Goal: Task Accomplishment & Management: Manage account settings

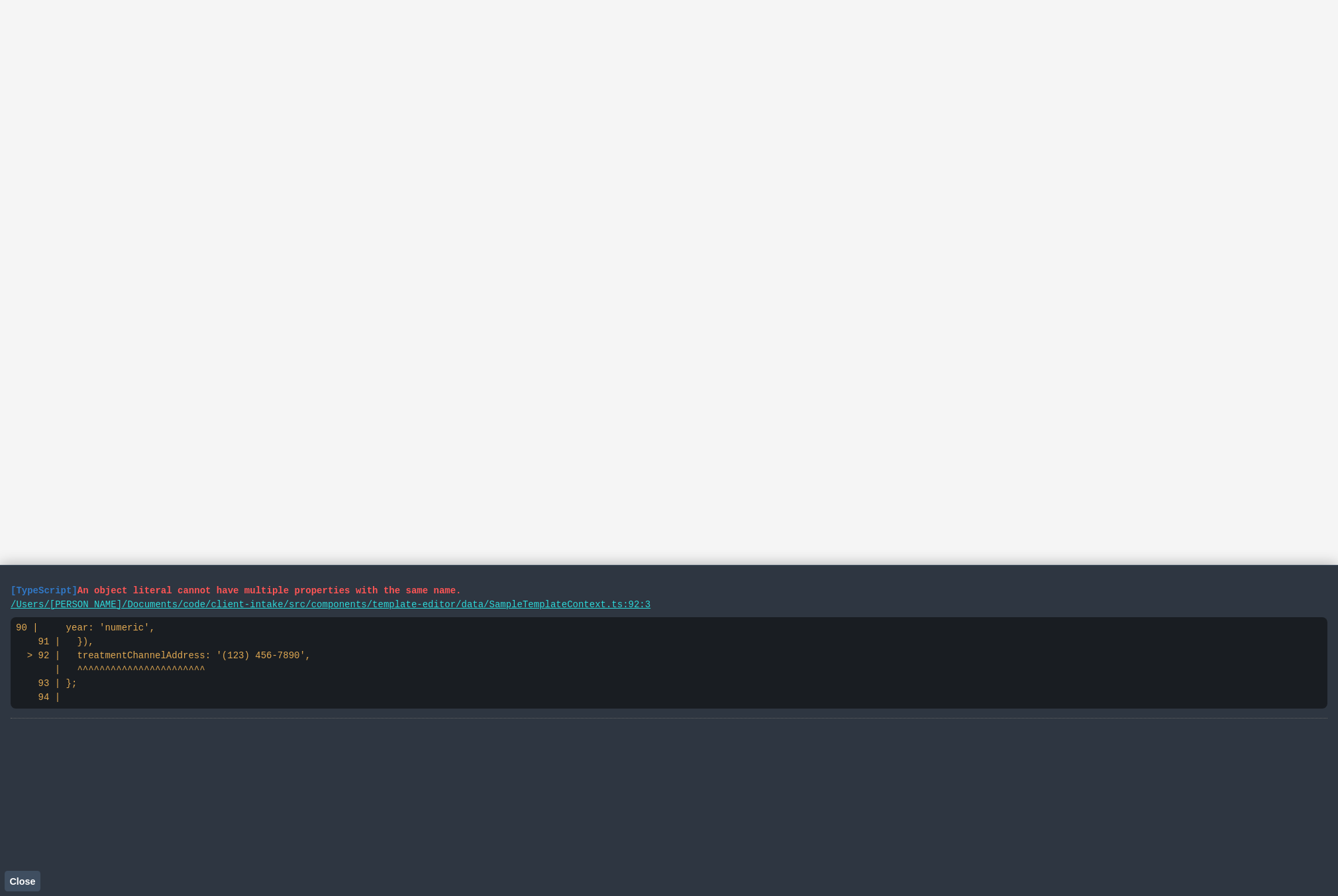
click at [29, 873] on button "Close" at bounding box center [23, 881] width 36 height 20
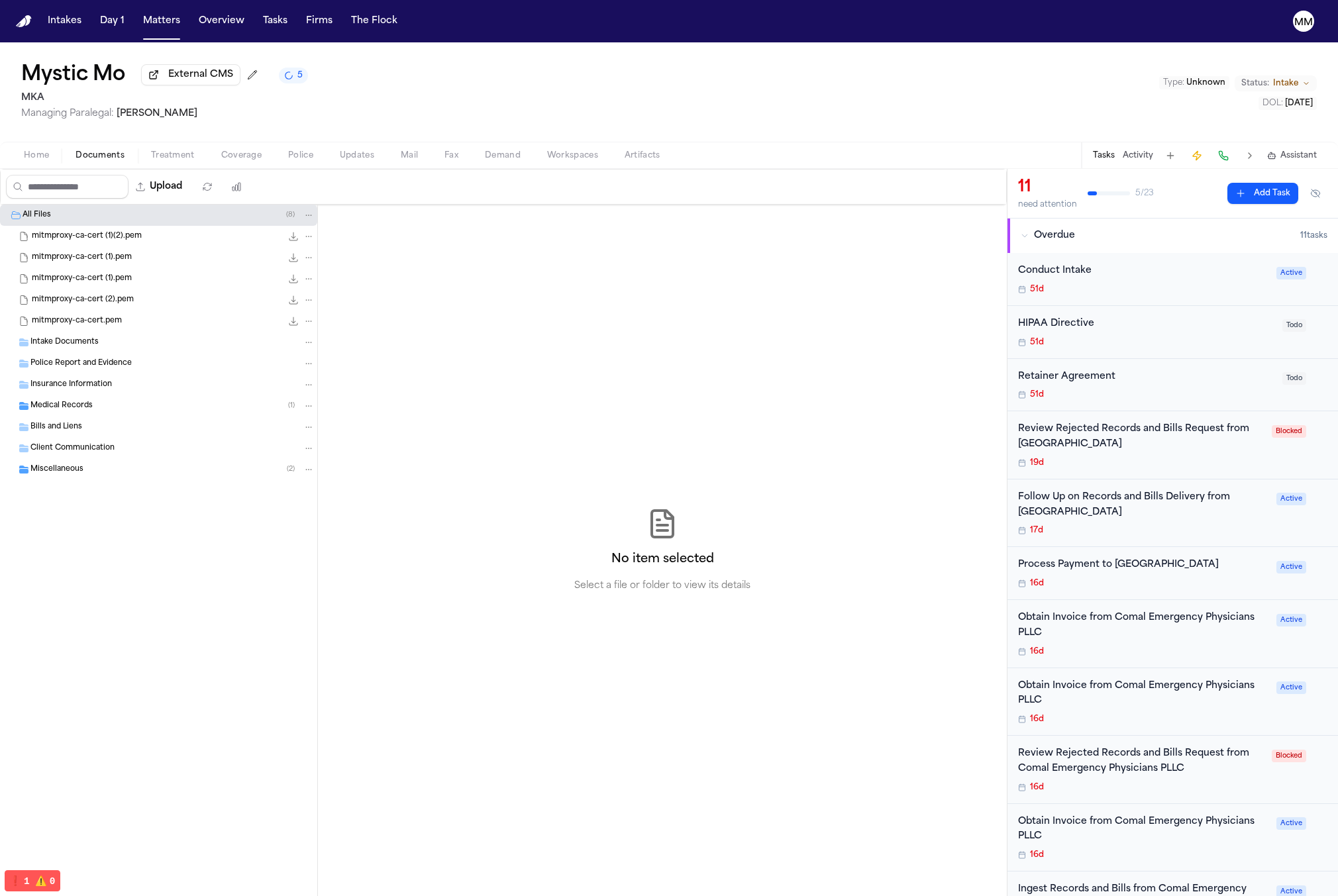
click at [193, 471] on div "Miscellaneous ( 2 )" at bounding box center [172, 469] width 285 height 12
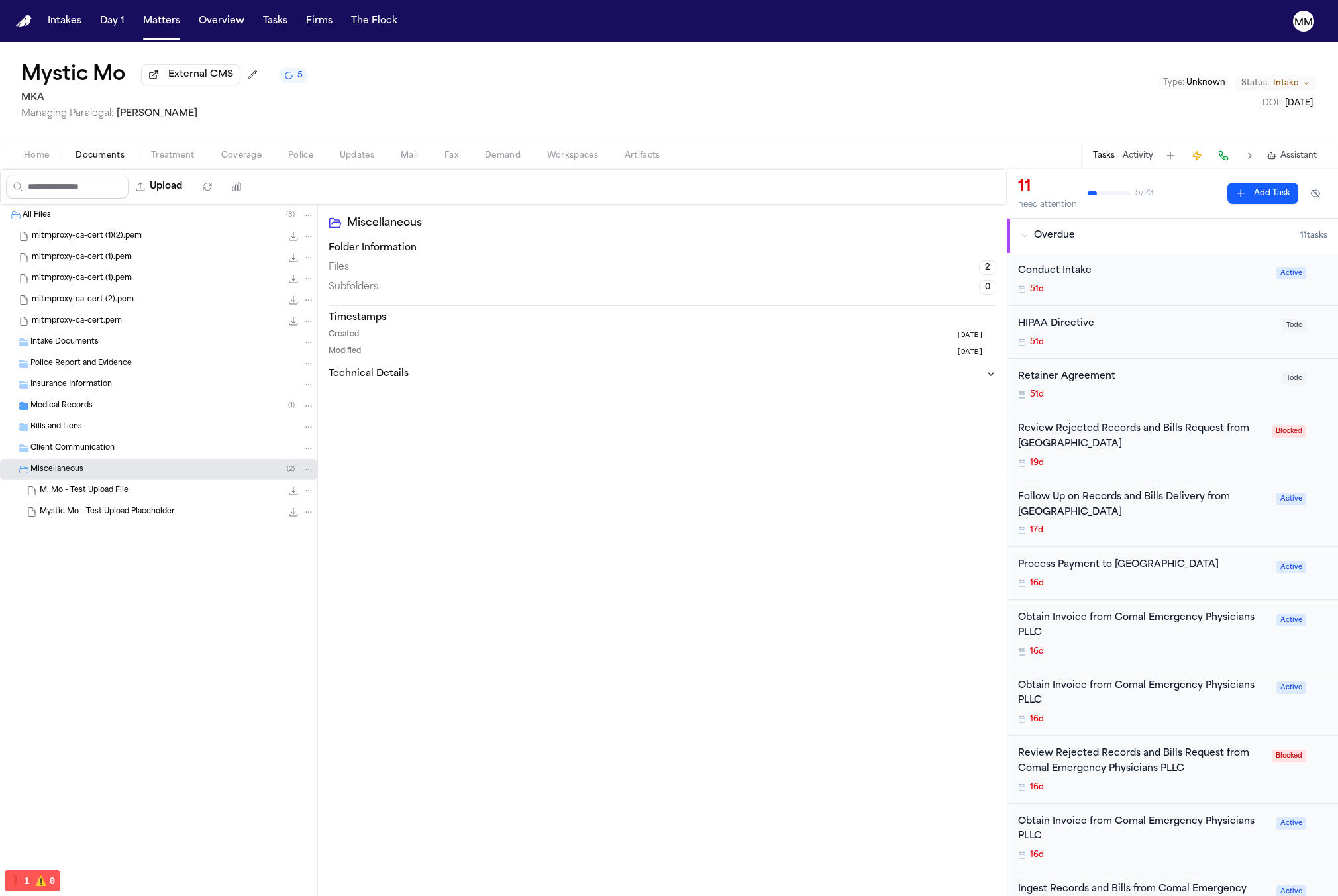
click at [144, 216] on div "All Files ( 8 )" at bounding box center [168, 215] width 292 height 12
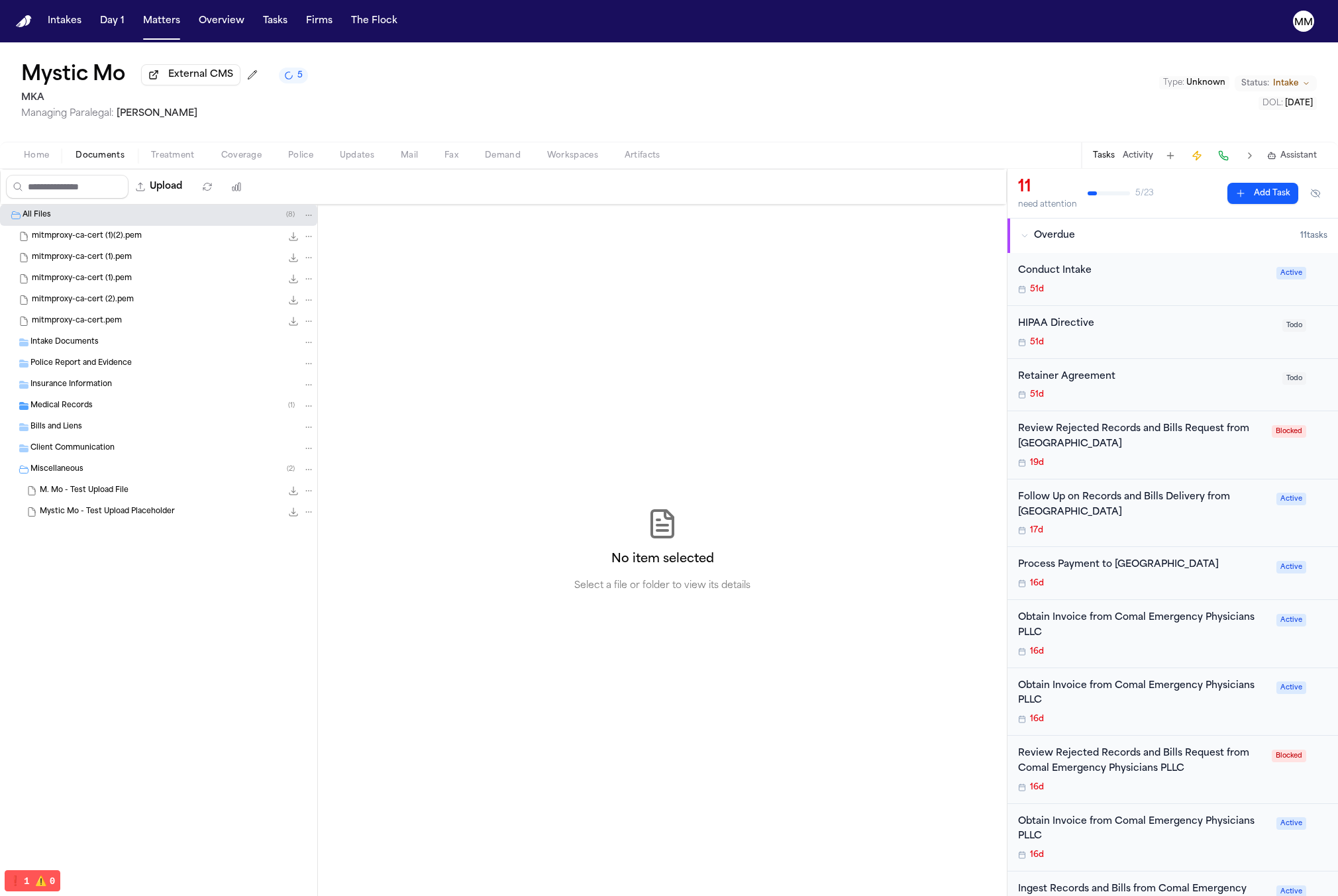
click at [97, 257] on span "mitmproxy-ca-cert (1).pem" at bounding box center [82, 258] width 100 height 11
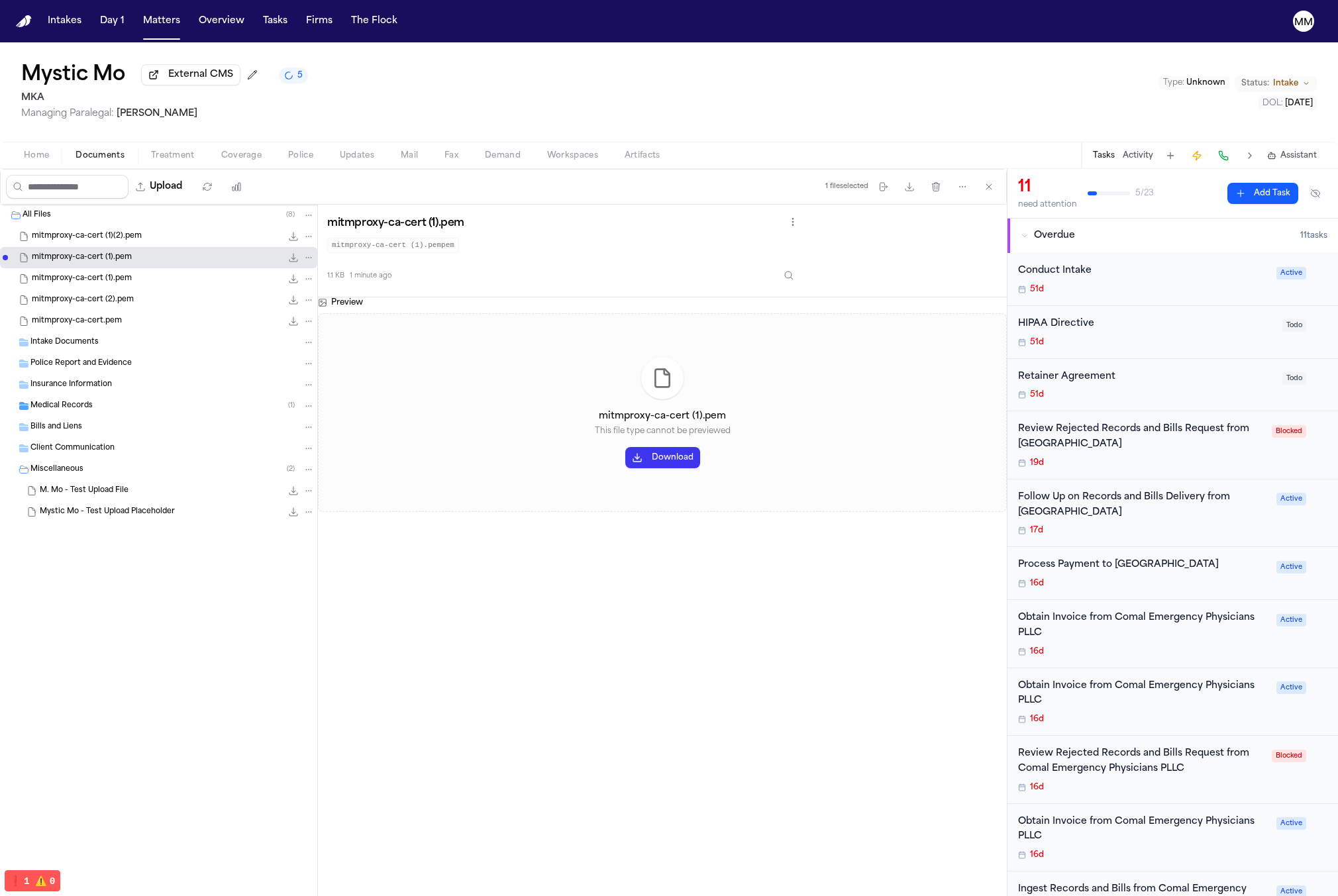
click at [99, 292] on div "mitmproxy-ca-cert (2).pem 1.1 KB • PEMPEM" at bounding box center [159, 300] width 317 height 21
click at [100, 273] on div "mitmproxy-ca-cert (1).pem 1.1 KB • PEMPEM" at bounding box center [173, 278] width 283 height 13
click at [303, 281] on button "File: mitmproxy-ca-cert (1).pem" at bounding box center [309, 278] width 12 height 12
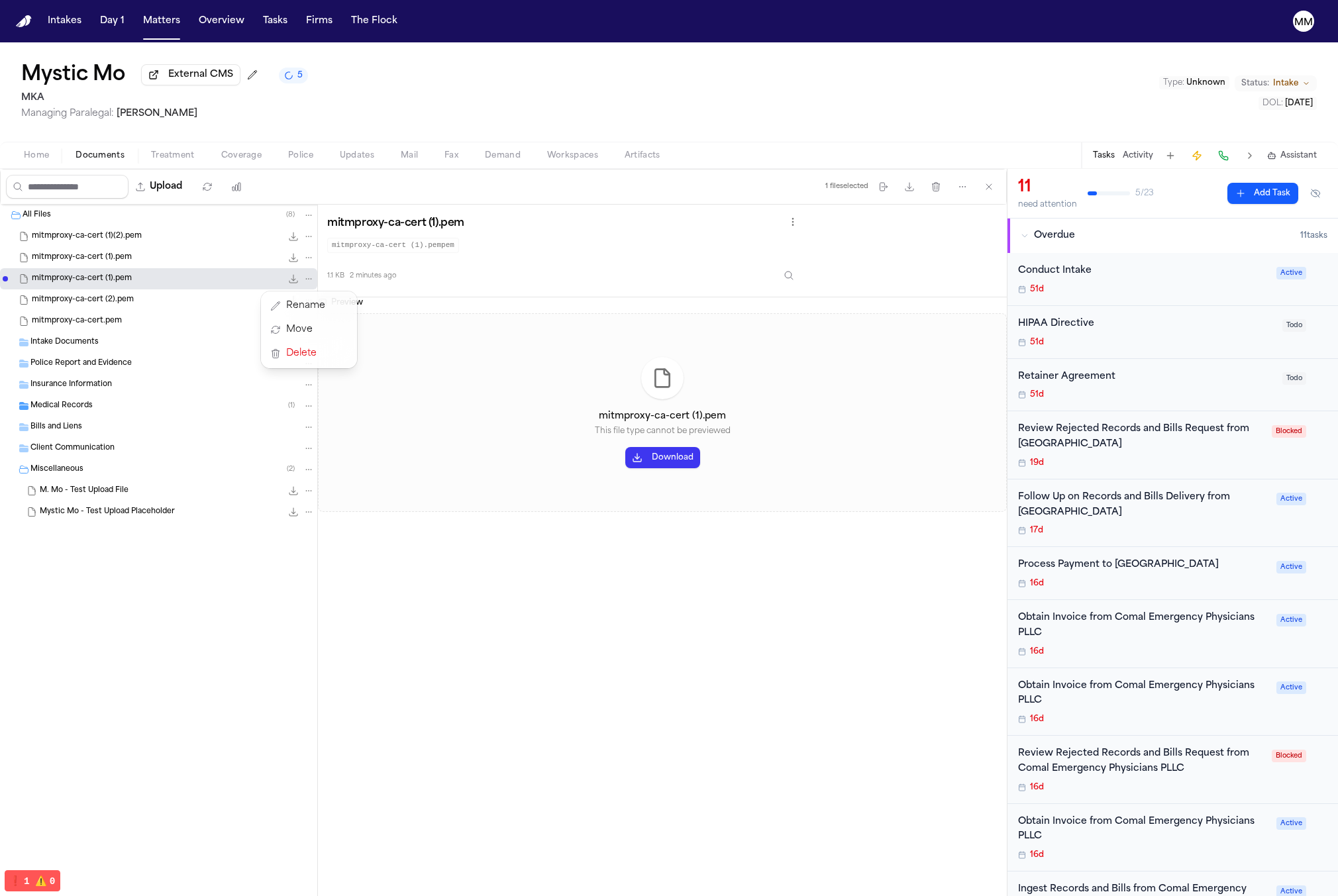
click at [423, 246] on div "All Files ( 8 ) mitmproxy-ca-cert (1)(2).pem 1.1 KB • PEMPEM mitmproxy-ca-cert …" at bounding box center [503, 550] width 1007 height 691
click at [119, 524] on div "All Files ( 8 ) mitmproxy-ca-cert (1)(2).pem 1.1 KB • PEMPEM mitmproxy-ca-cert …" at bounding box center [159, 396] width 317 height 384
click at [126, 511] on span "Mystic Mo - Test Upload Placeholder" at bounding box center [107, 512] width 135 height 11
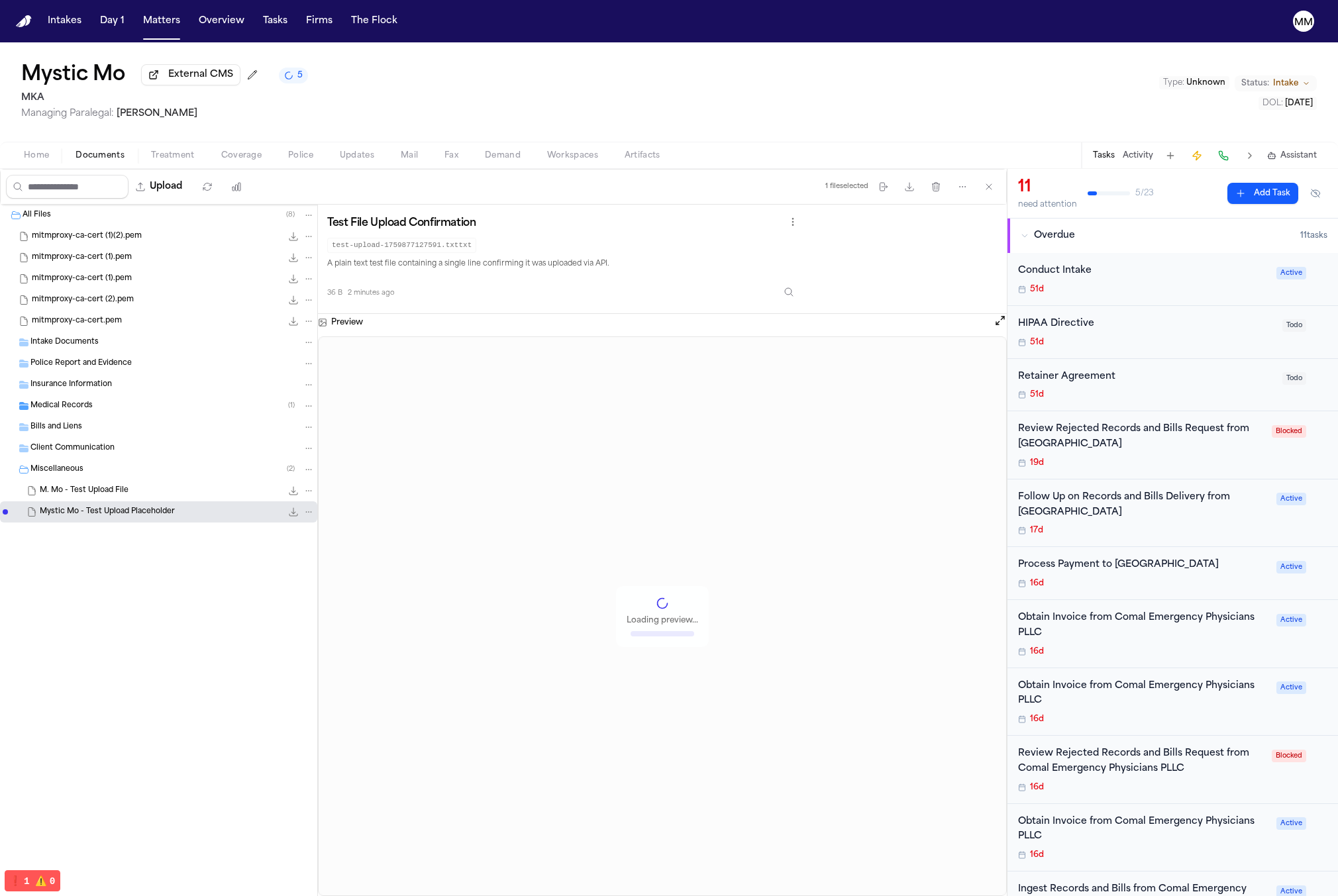
click at [189, 494] on div "M. Mo - Test Upload File 0.0 KB • TXTTXT" at bounding box center [177, 491] width 275 height 13
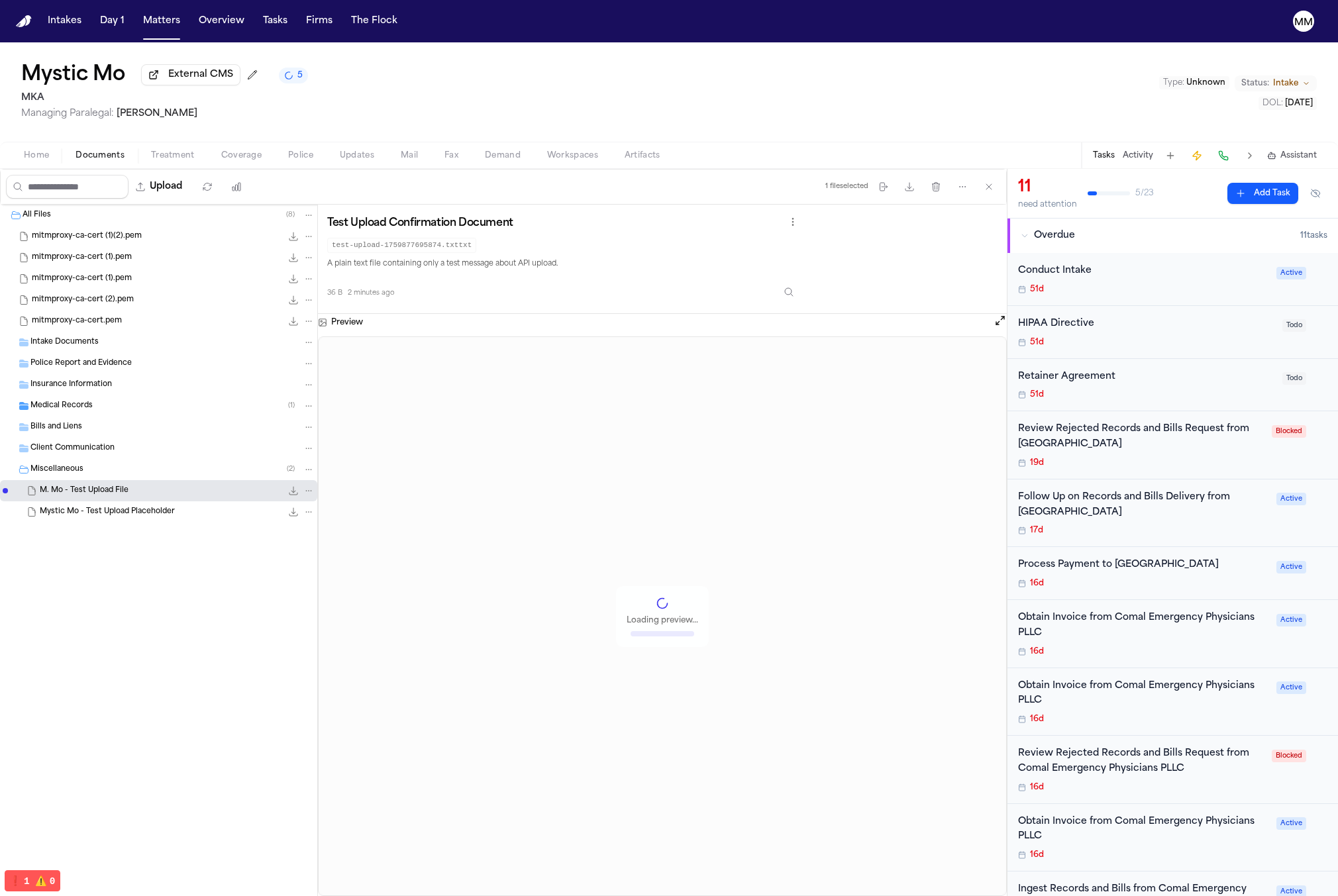
click at [308, 493] on icon "File: M. Mo - Test Upload File" at bounding box center [308, 491] width 9 height 9
click at [302, 563] on span "Delete" at bounding box center [305, 565] width 39 height 16
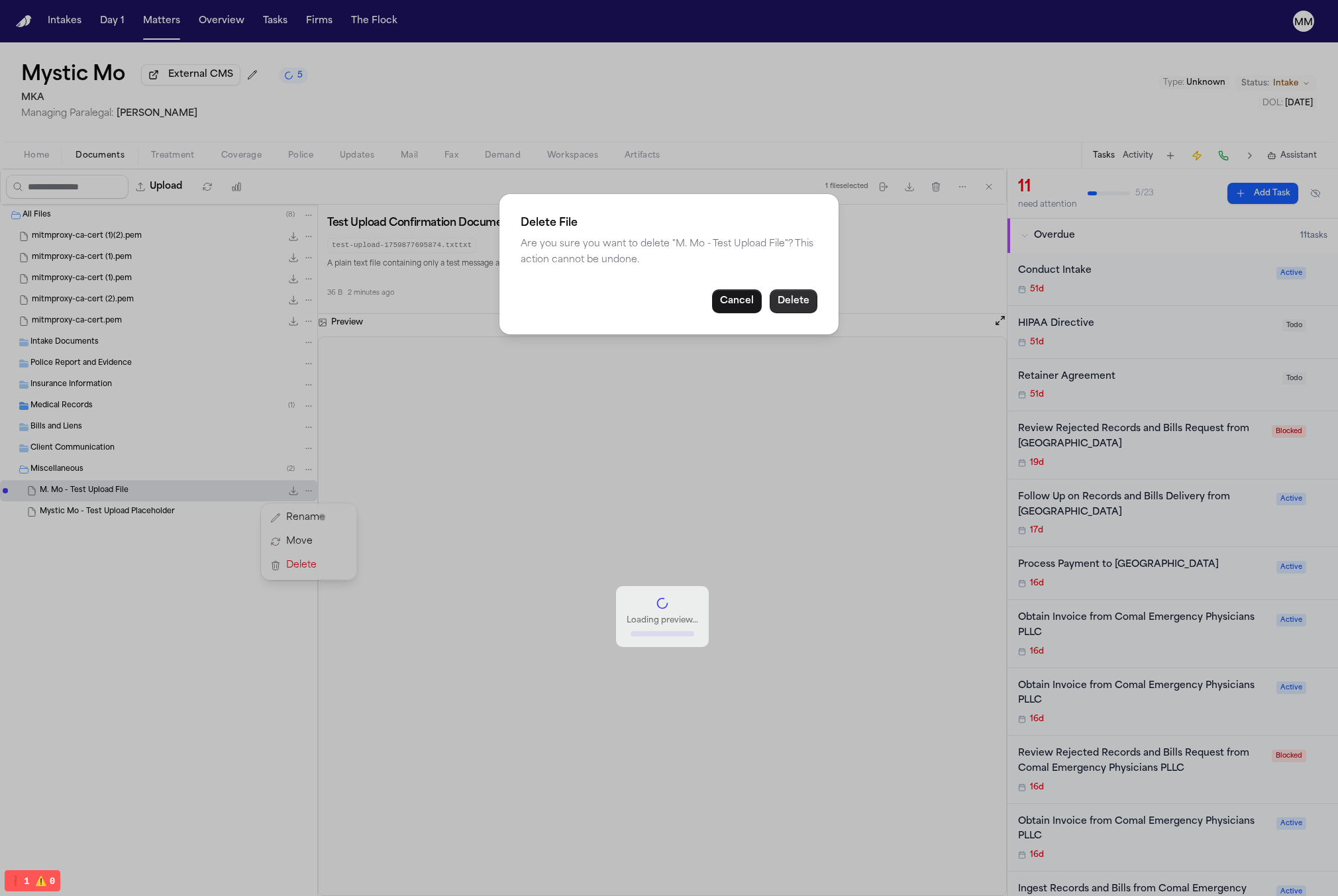
click at [797, 301] on button "Delete" at bounding box center [793, 301] width 47 height 24
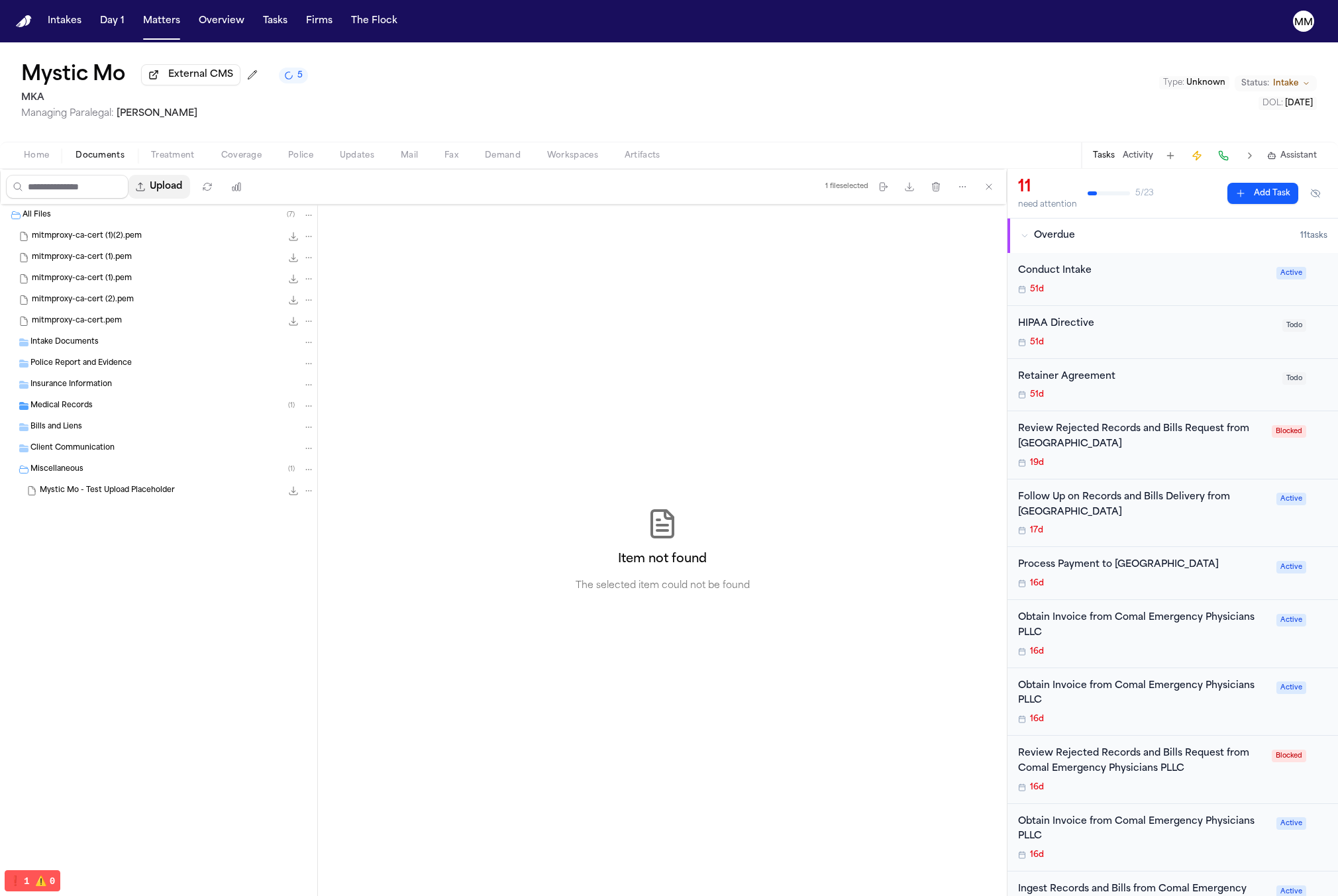
click at [159, 185] on button "Upload" at bounding box center [159, 186] width 62 height 24
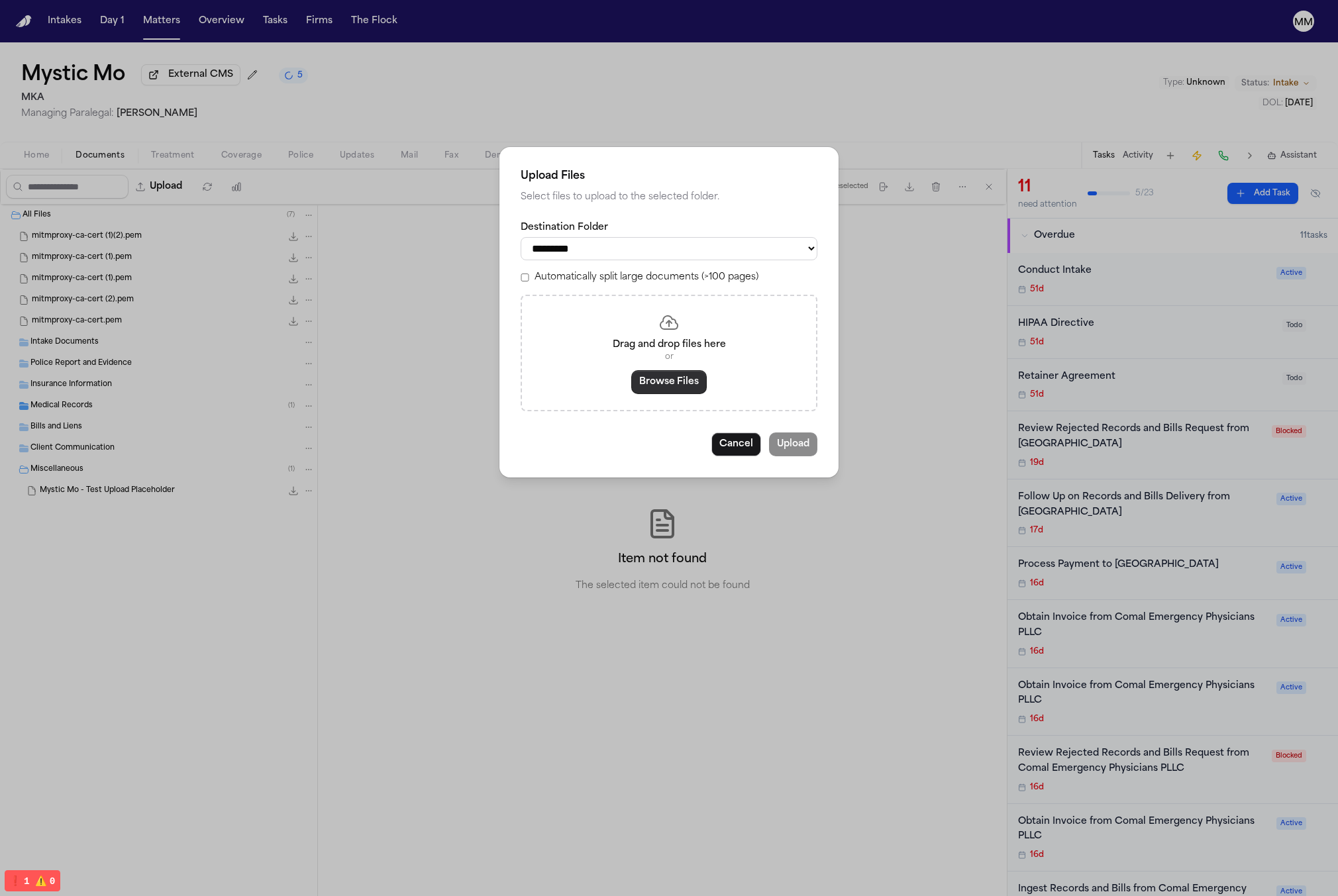
click at [649, 394] on button "Browse Files" at bounding box center [669, 382] width 76 height 24
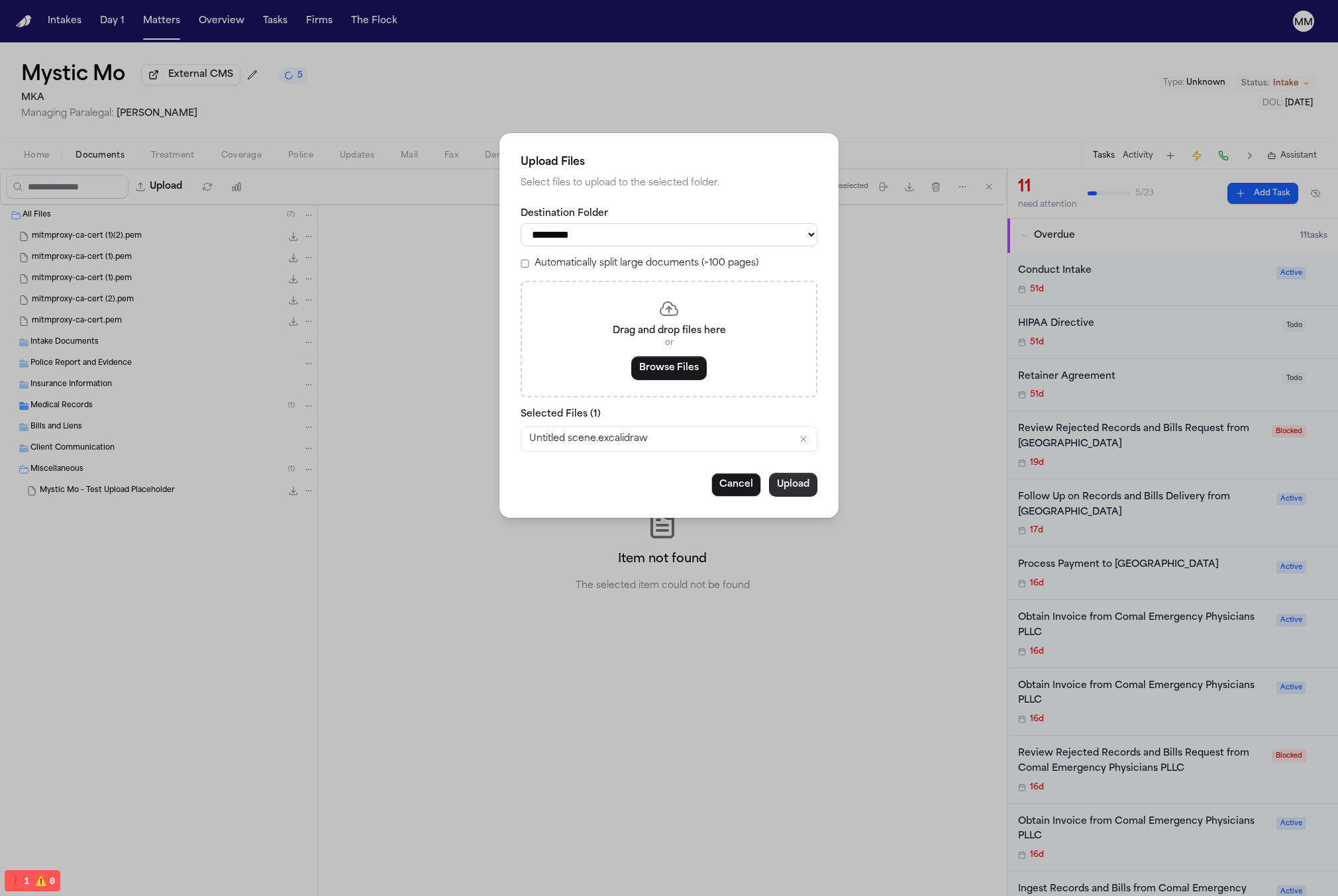
click at [790, 485] on button "Upload" at bounding box center [793, 484] width 48 height 24
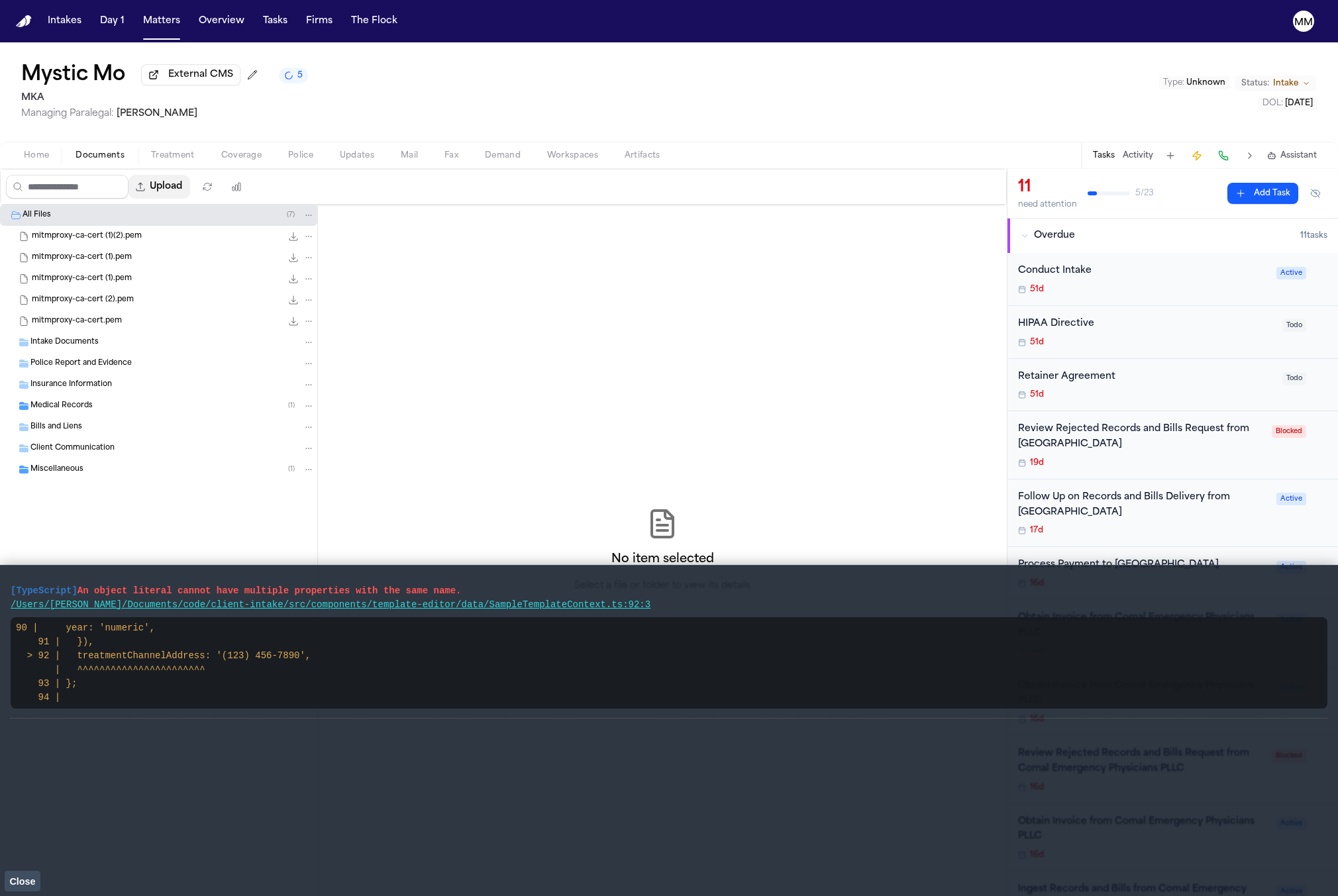
click at [172, 192] on button "Upload" at bounding box center [159, 186] width 62 height 24
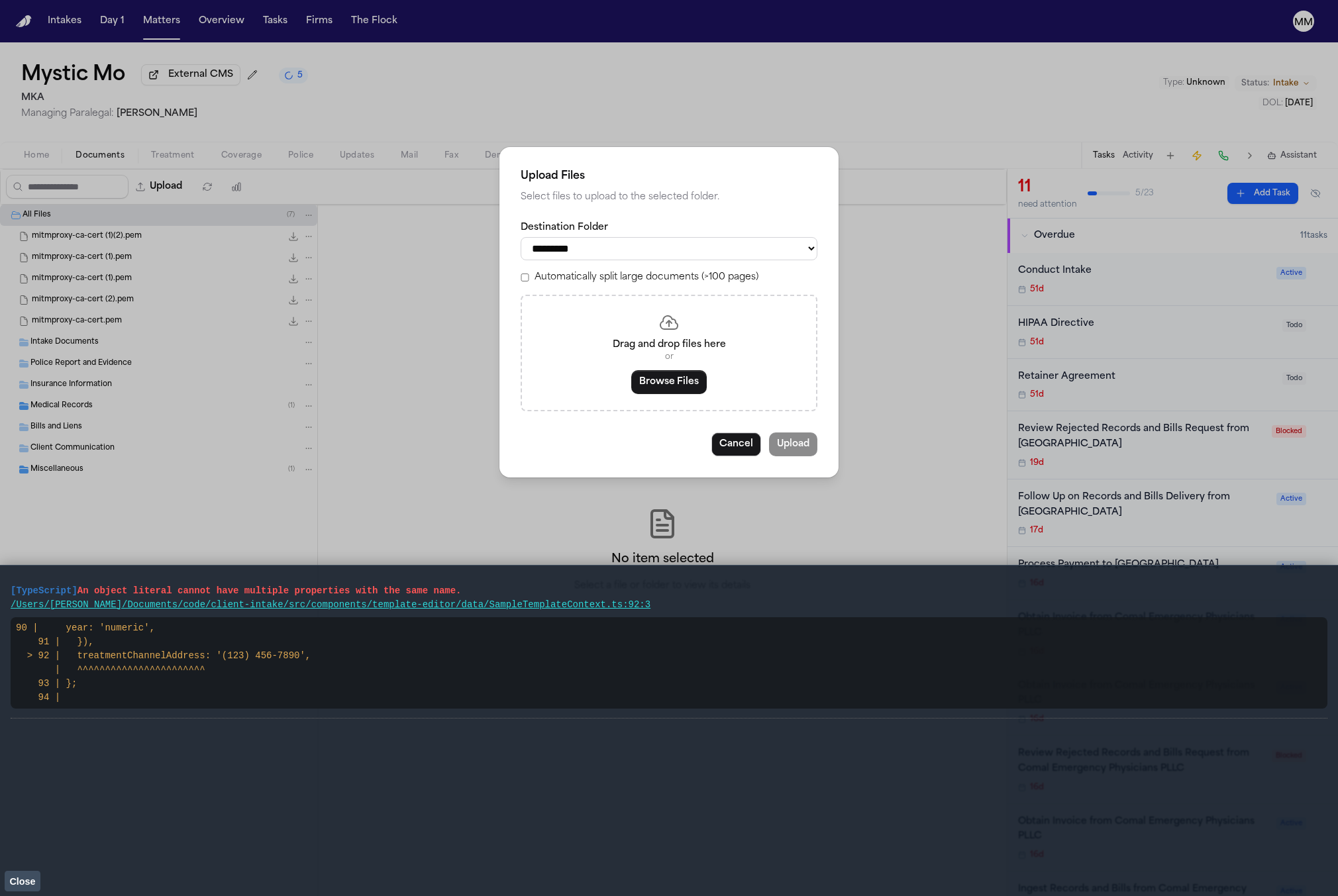
click at [658, 379] on button "Browse Files" at bounding box center [669, 382] width 76 height 24
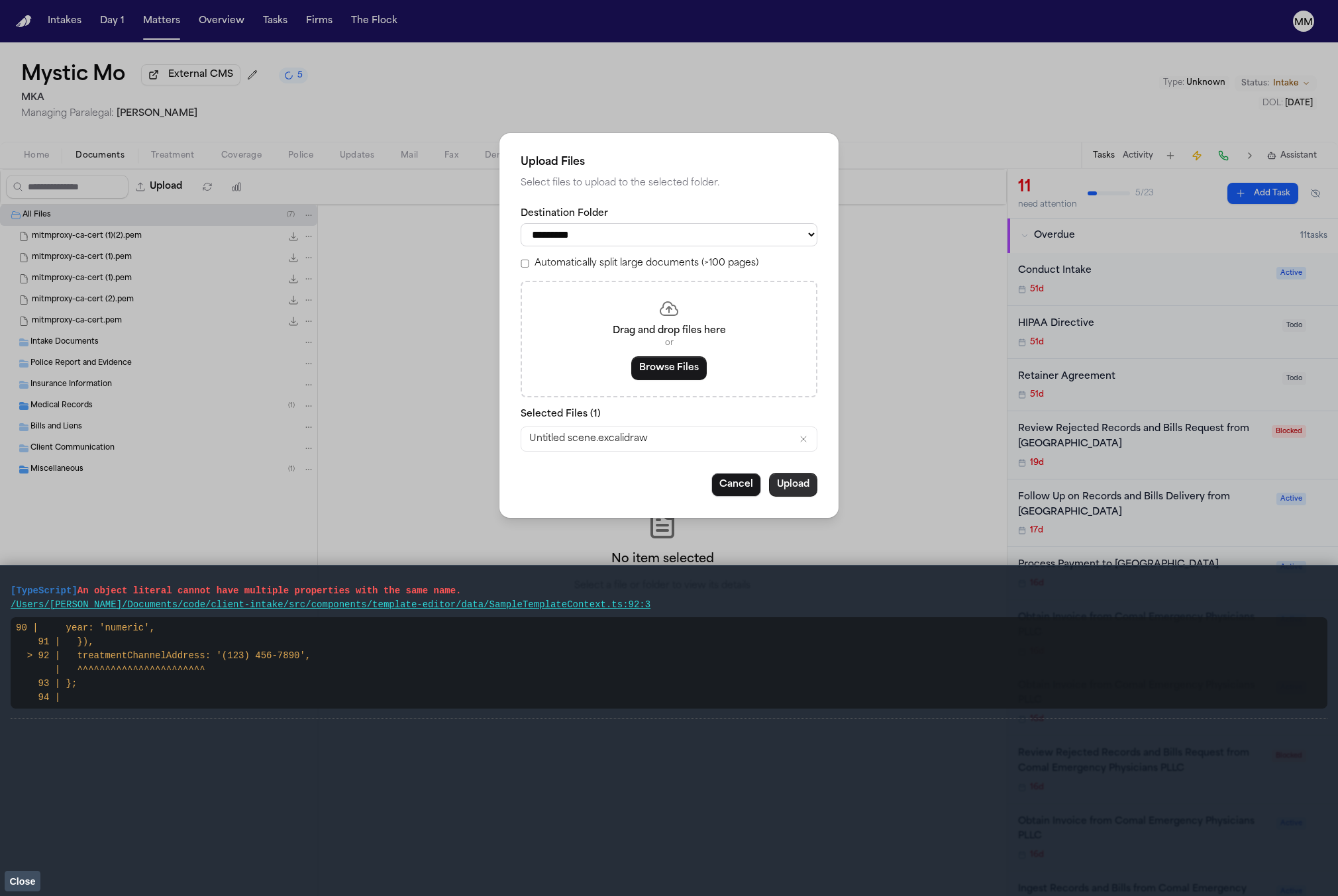
click at [796, 485] on button "Upload" at bounding box center [793, 484] width 48 height 24
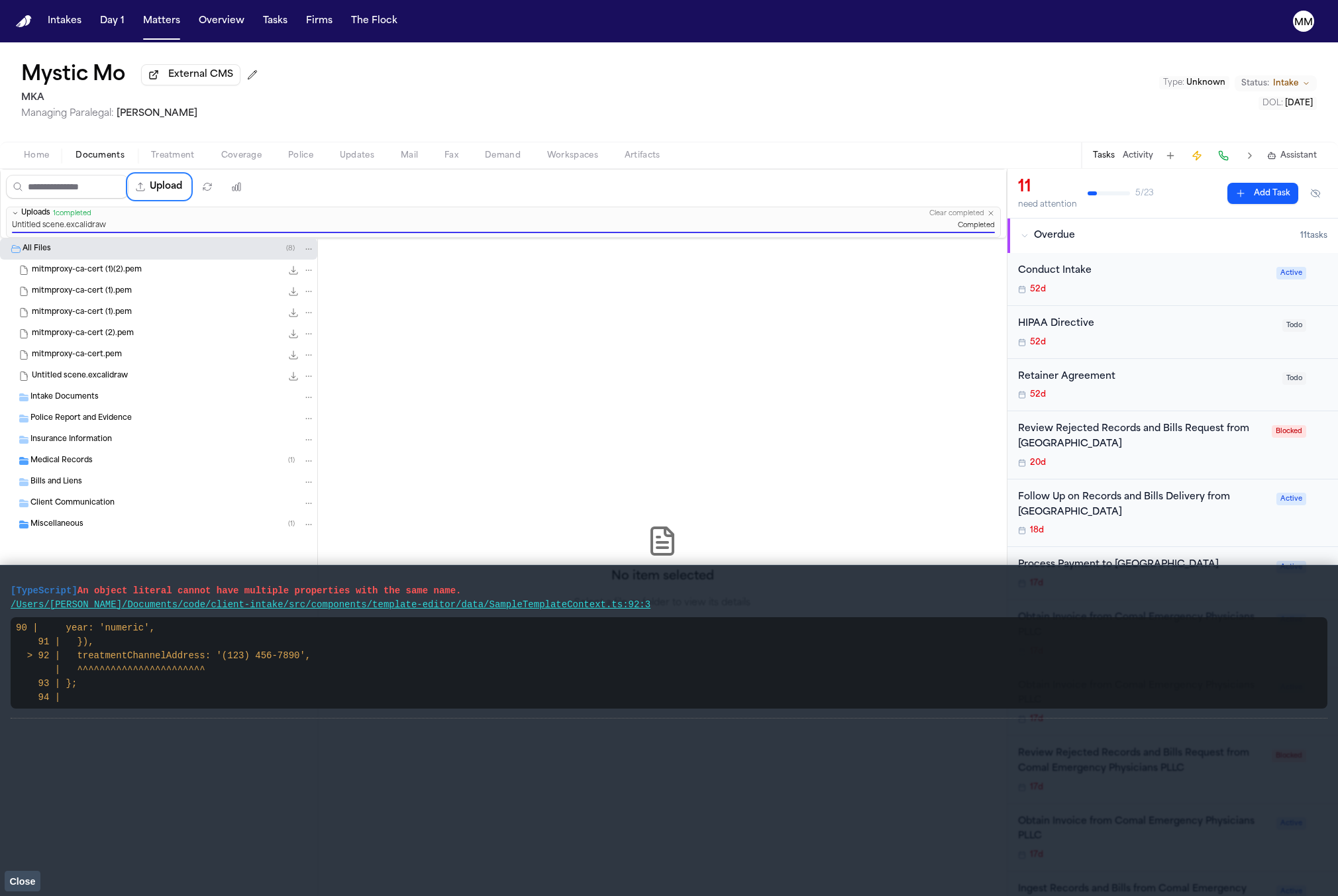
click at [115, 377] on span "Untitled scene.excalidraw" at bounding box center [80, 377] width 96 height 11
